Goal: Register for event/course

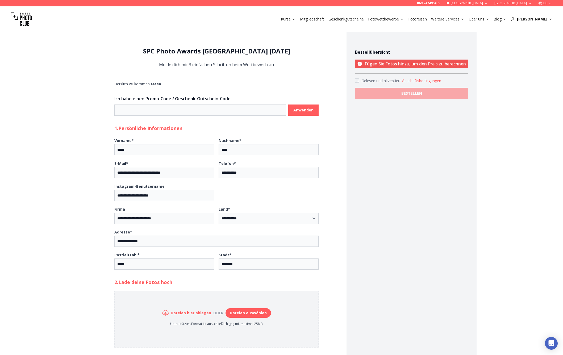
select select "*******"
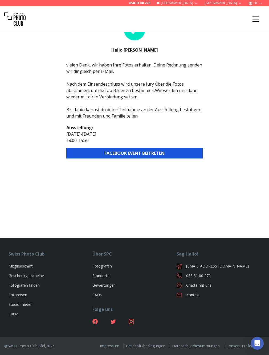
scroll to position [26, 0]
click at [253, 18] on icon "Menu" at bounding box center [255, 19] width 10 height 10
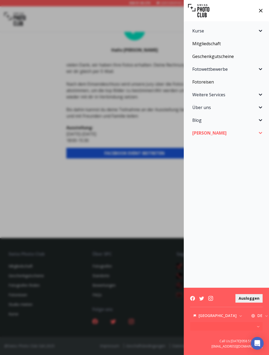
click at [204, 13] on img at bounding box center [198, 10] width 21 height 21
click at [131, 29] on div "Kurse Fotokurse Kommende Kurse Praxis-Workshops Einzelcoaching Kurspakete SPC A…" at bounding box center [134, 177] width 269 height 355
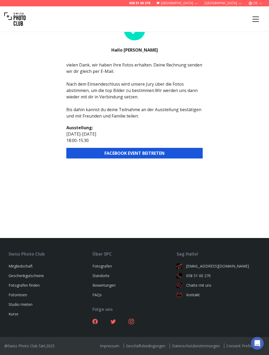
click at [15, 16] on img at bounding box center [14, 19] width 21 height 21
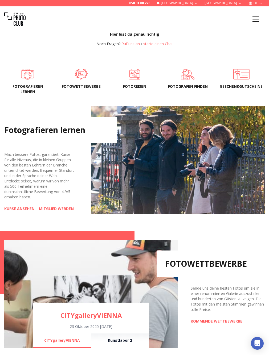
scroll to position [130, 0]
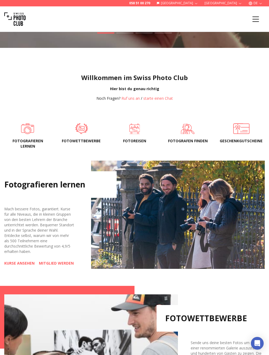
click at [85, 129] on span at bounding box center [82, 128] width 46 height 15
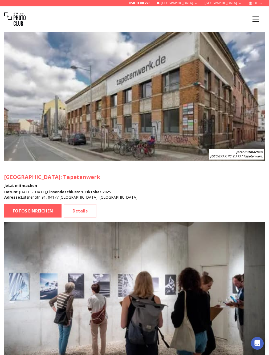
scroll to position [1294, 0]
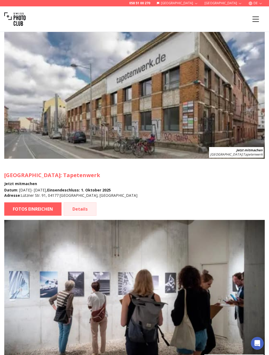
click at [83, 203] on link "Details" at bounding box center [80, 208] width 33 height 13
